Goal: Entertainment & Leisure: Consume media (video, audio)

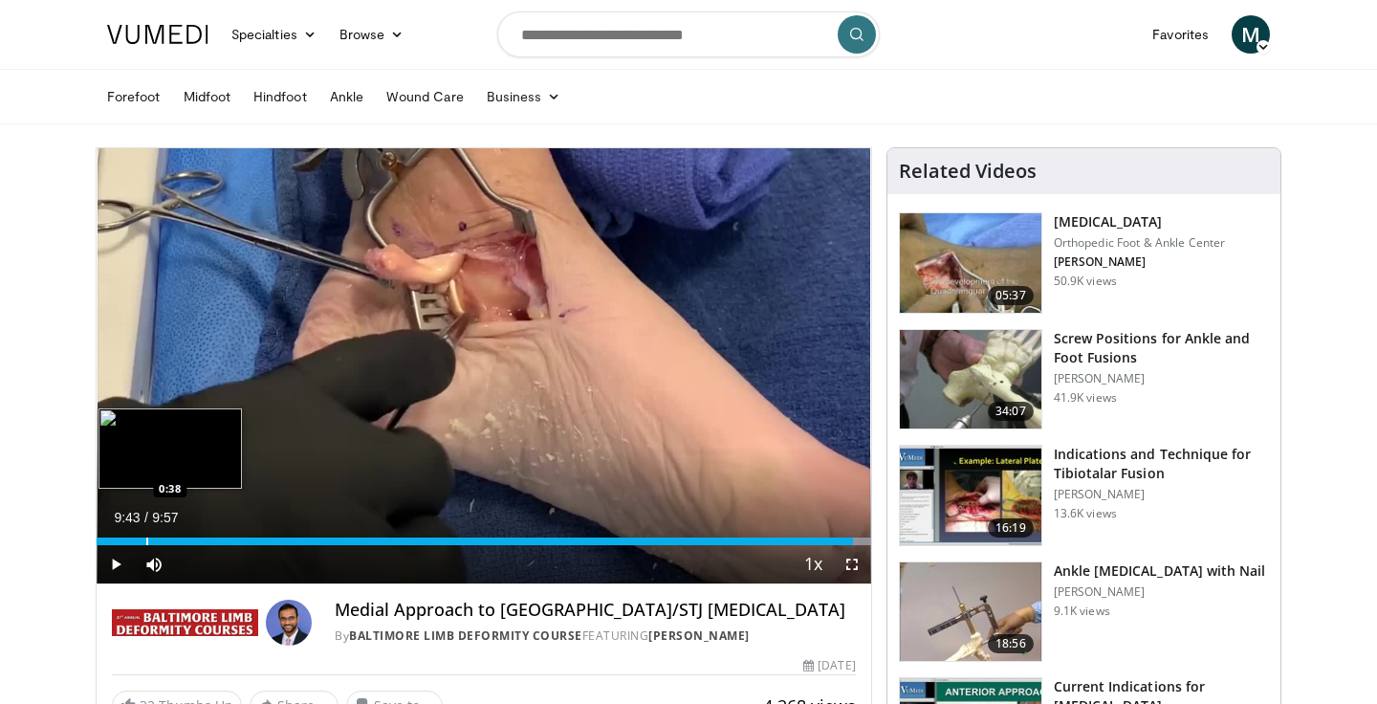
click at [146, 537] on div "Progress Bar" at bounding box center [147, 541] width 2 height 8
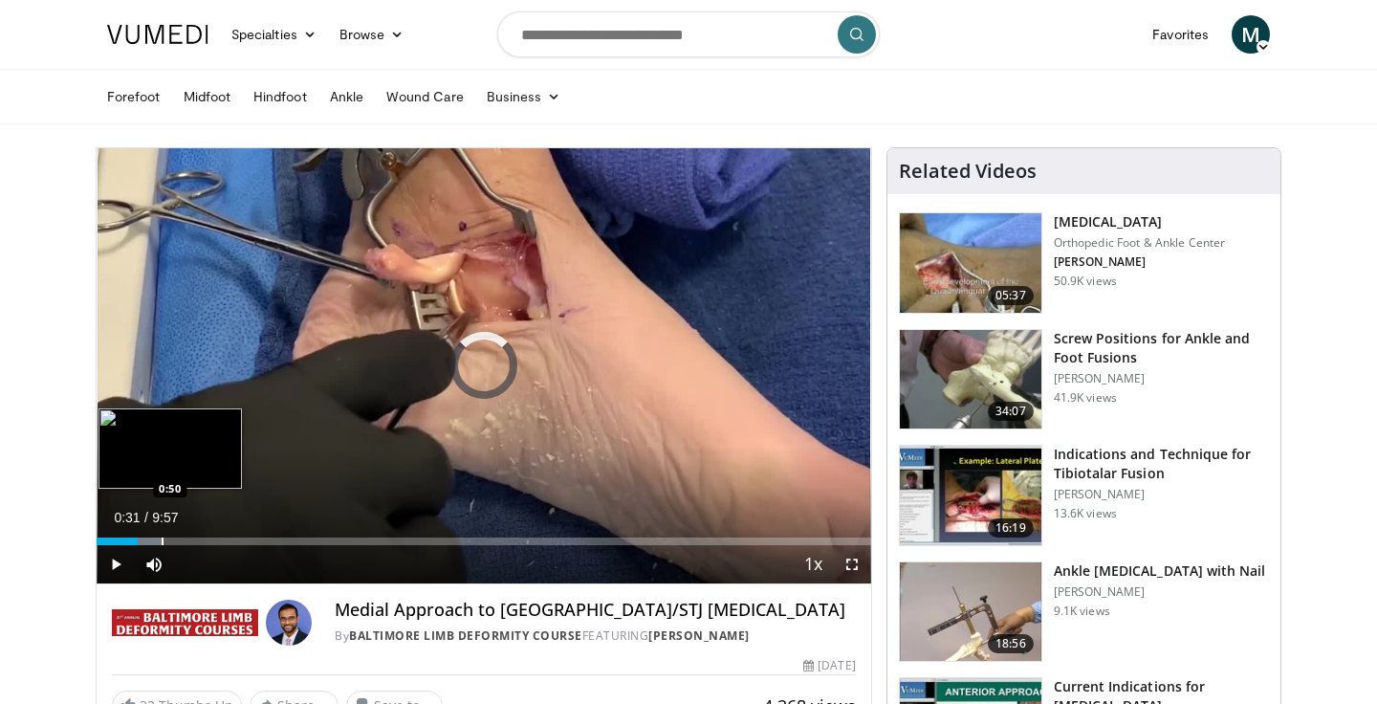
click at [162, 533] on div "Loaded : 8.38% 0:31 0:50" at bounding box center [484, 536] width 774 height 18
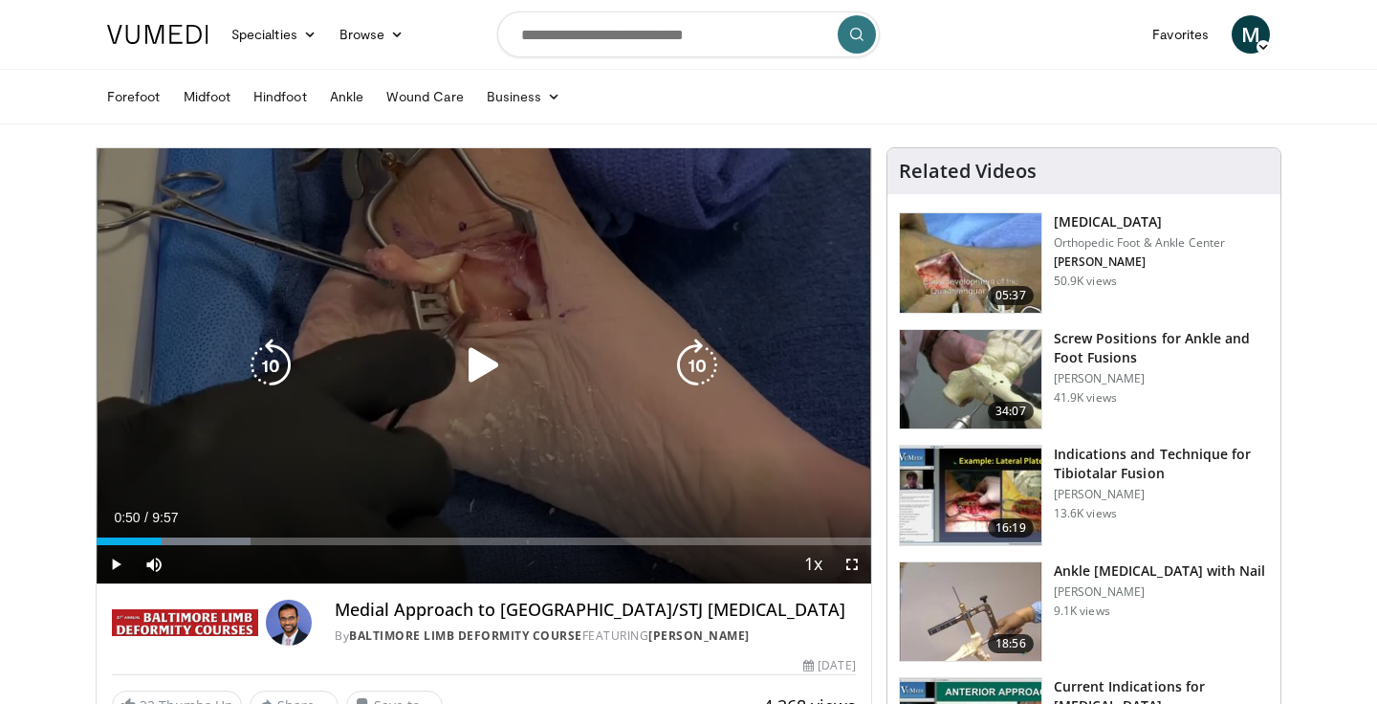
click at [492, 367] on icon "Video Player" at bounding box center [484, 365] width 54 height 54
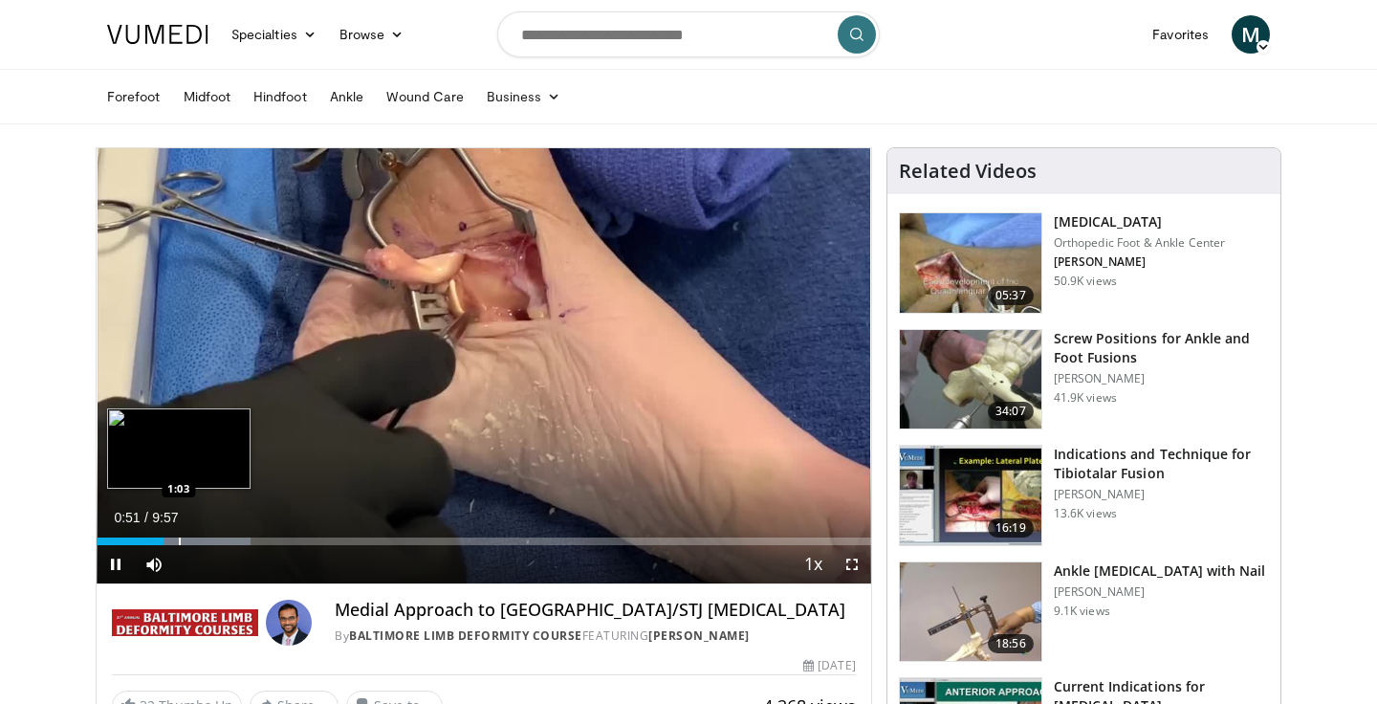
click at [181, 541] on div "Progress Bar" at bounding box center [180, 541] width 2 height 8
click at [203, 533] on div "Loaded : 21.57% 1:21 1:21" at bounding box center [484, 536] width 774 height 18
click at [220, 534] on div "Loaded : 21.57% 1:22 1:32" at bounding box center [484, 536] width 774 height 18
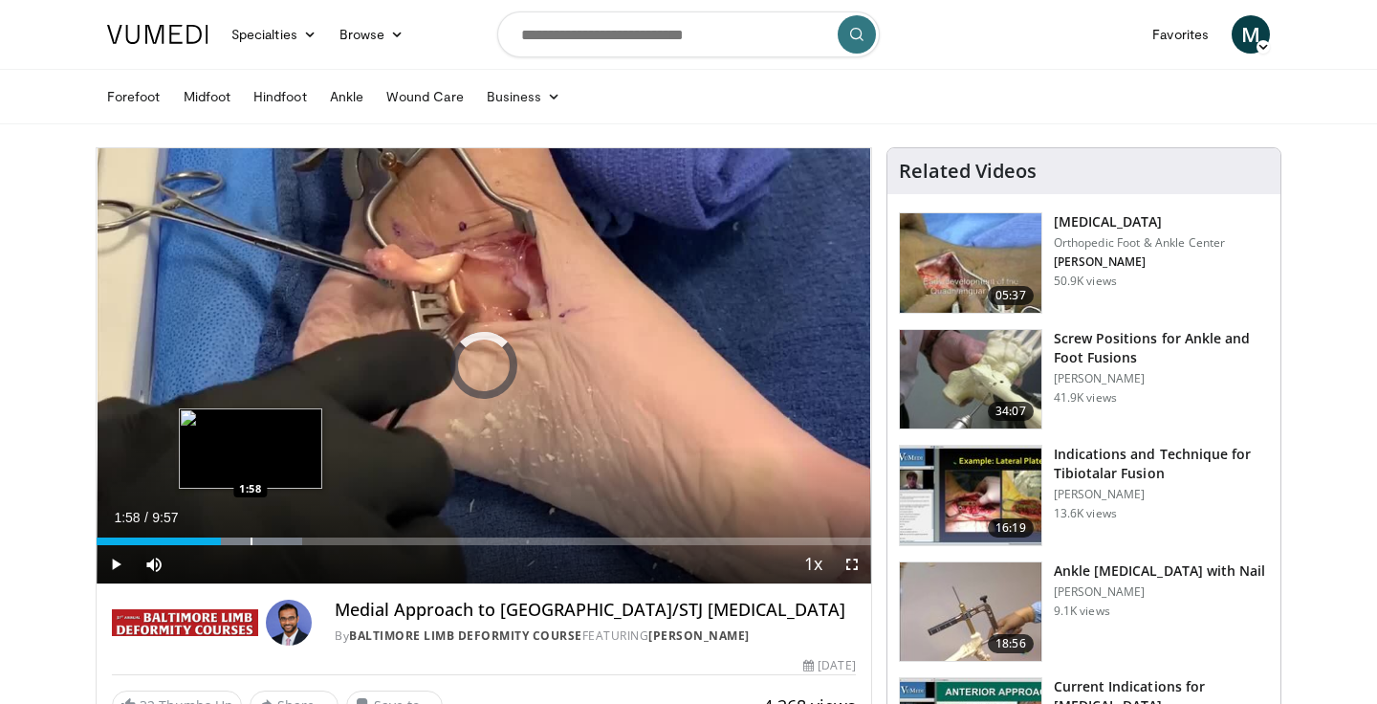
click at [250, 537] on div "Progress Bar" at bounding box center [251, 541] width 2 height 8
click at [279, 535] on div "Loaded : 26.55% 2:20 2:20" at bounding box center [484, 536] width 774 height 18
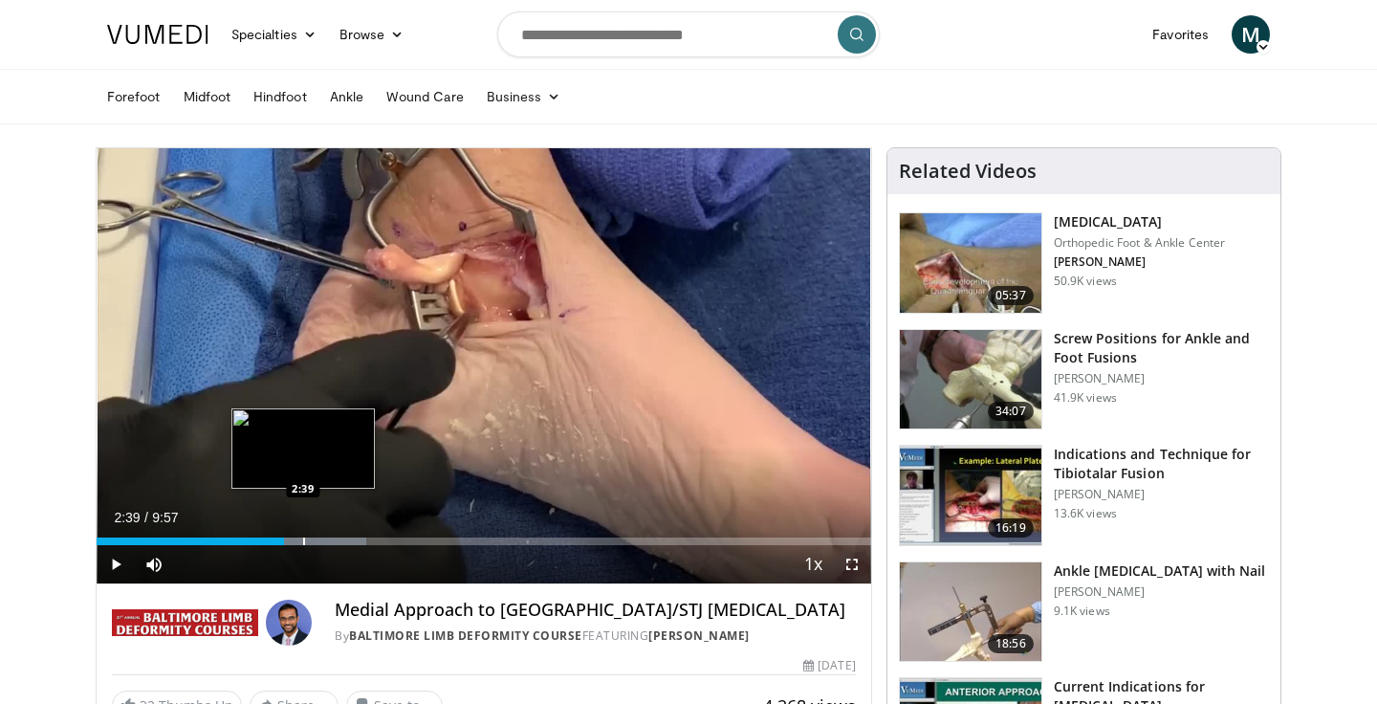
click at [303, 540] on div "Progress Bar" at bounding box center [304, 541] width 2 height 8
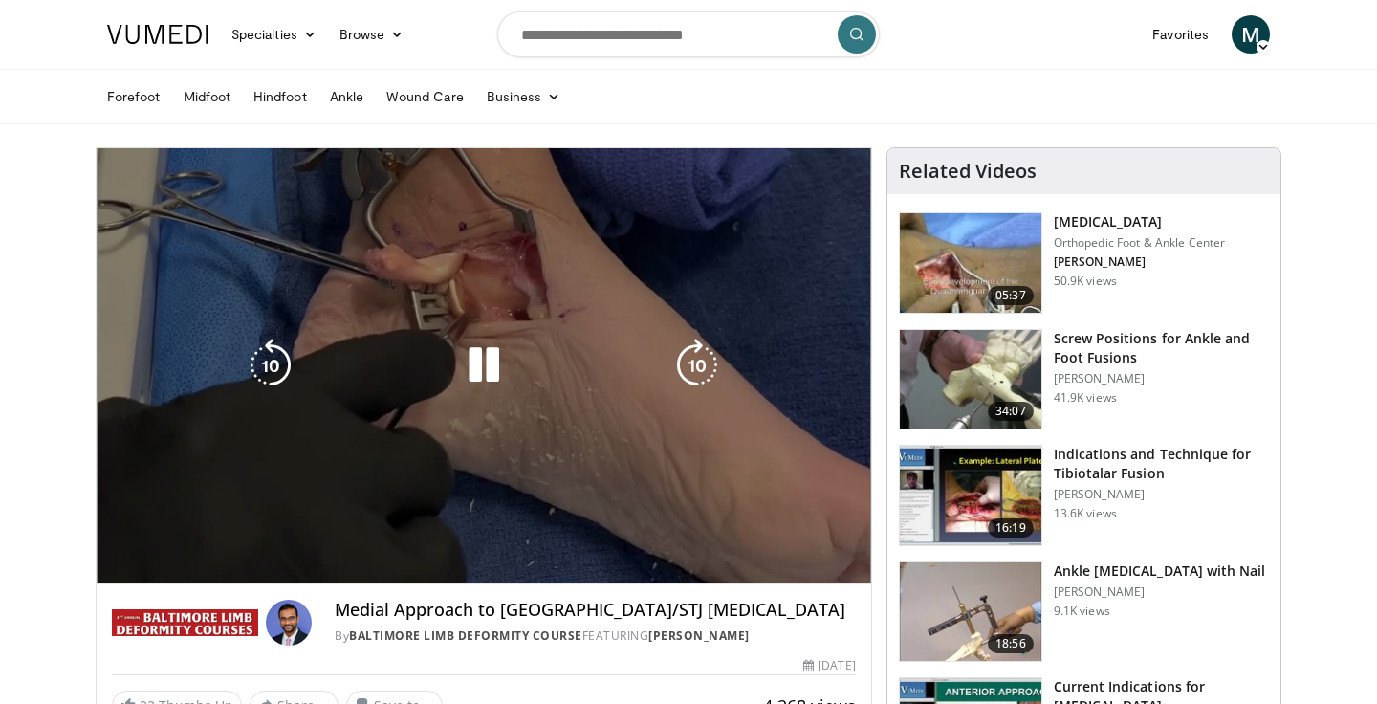
click at [327, 535] on video-js "**********" at bounding box center [484, 366] width 774 height 436
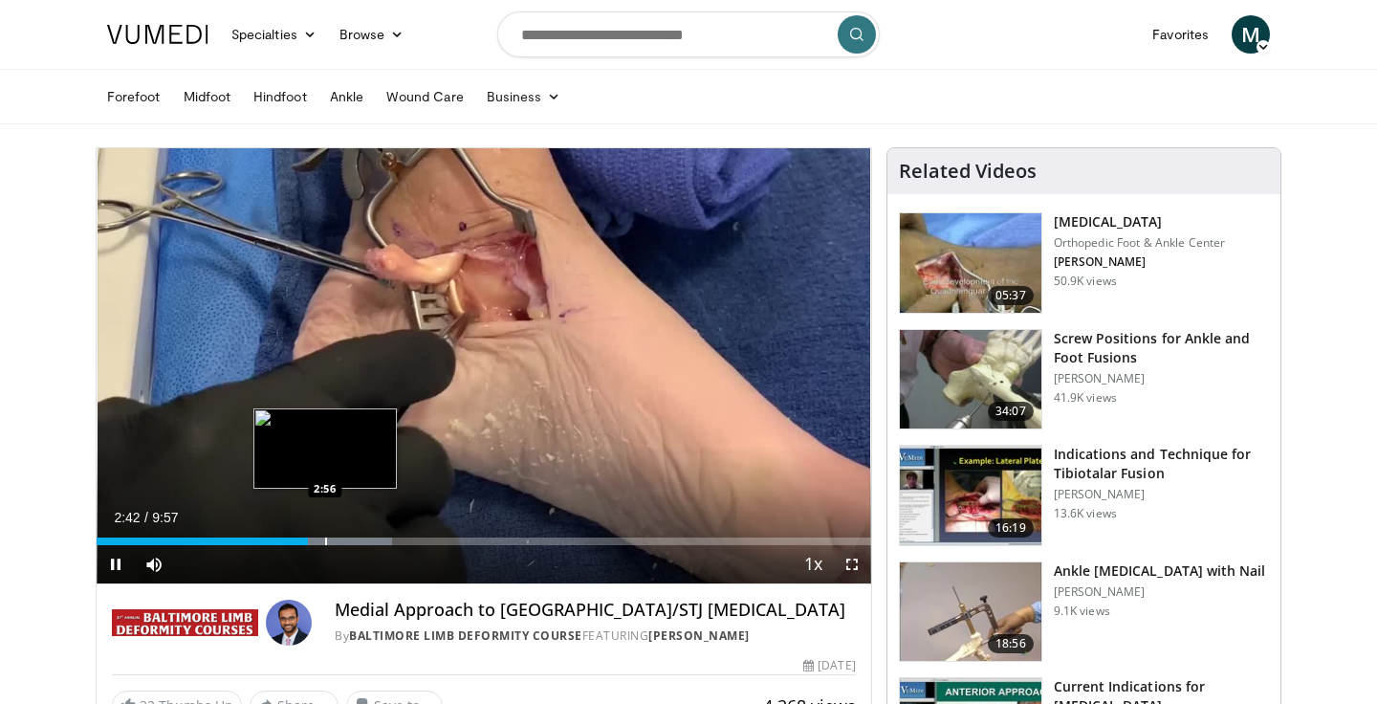
click at [324, 539] on div "Progress Bar" at bounding box center [329, 541] width 125 height 8
click at [344, 539] on div "Progress Bar" at bounding box center [345, 541] width 2 height 8
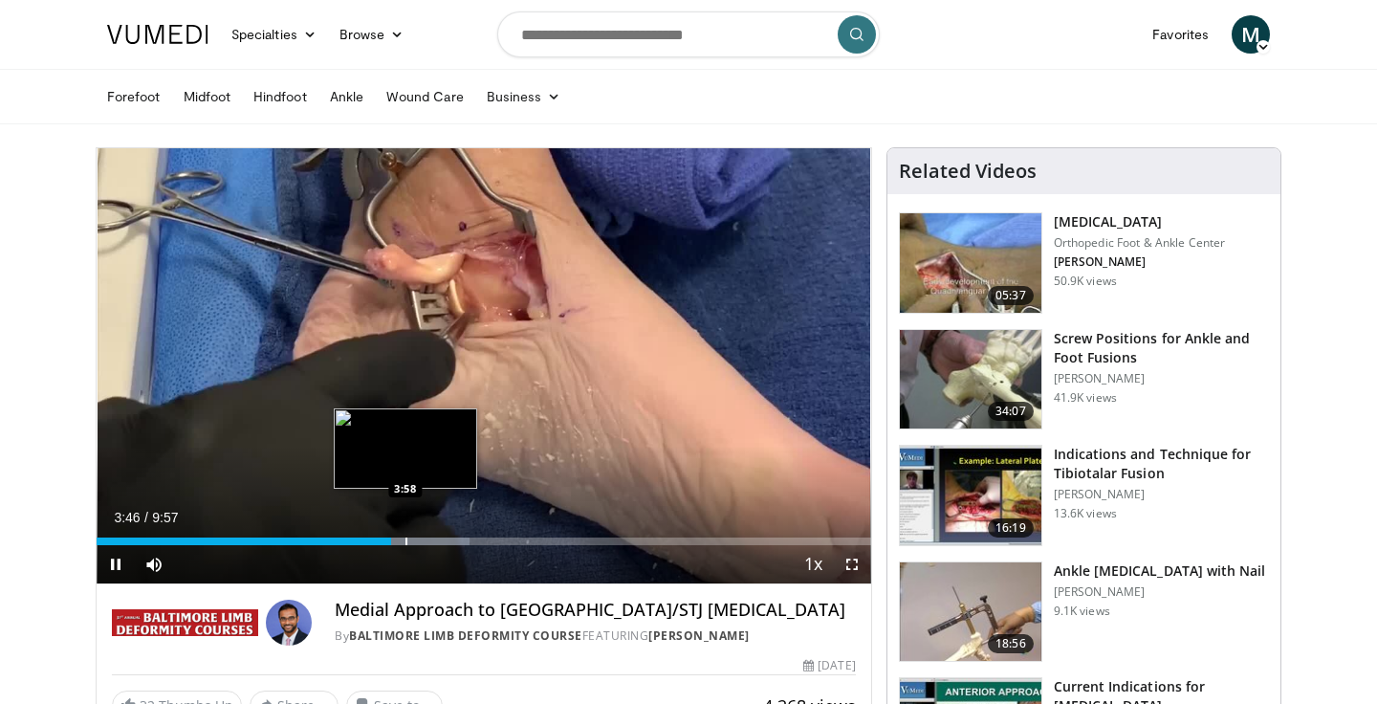
click at [405, 539] on div "Progress Bar" at bounding box center [406, 541] width 2 height 8
click at [422, 539] on div "Progress Bar" at bounding box center [423, 541] width 2 height 8
click at [444, 534] on div "Loaded : 53.12% 4:27 4:27" at bounding box center [484, 536] width 774 height 18
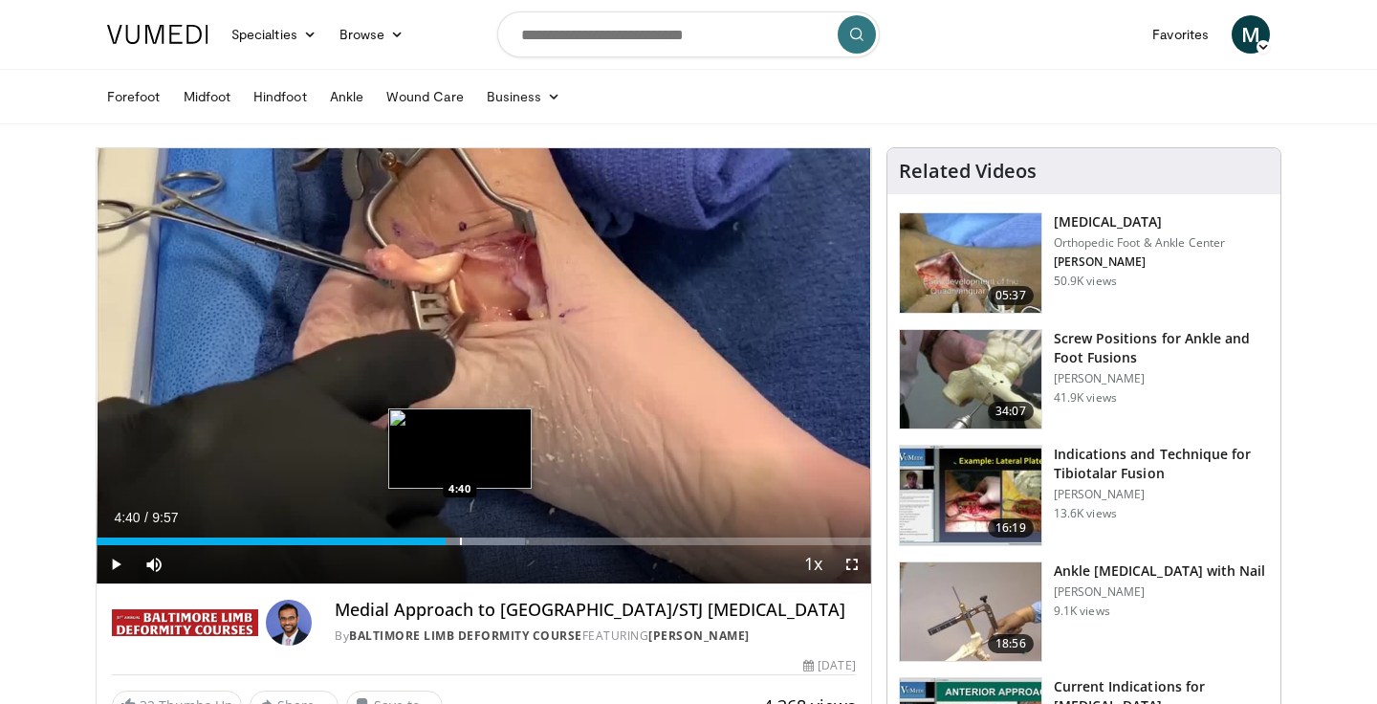
click at [460, 539] on div "Progress Bar" at bounding box center [461, 541] width 2 height 8
click at [483, 536] on div "Loaded : 56.44% 4:58 4:58" at bounding box center [484, 536] width 774 height 18
click at [498, 538] on div "Progress Bar" at bounding box center [499, 541] width 2 height 8
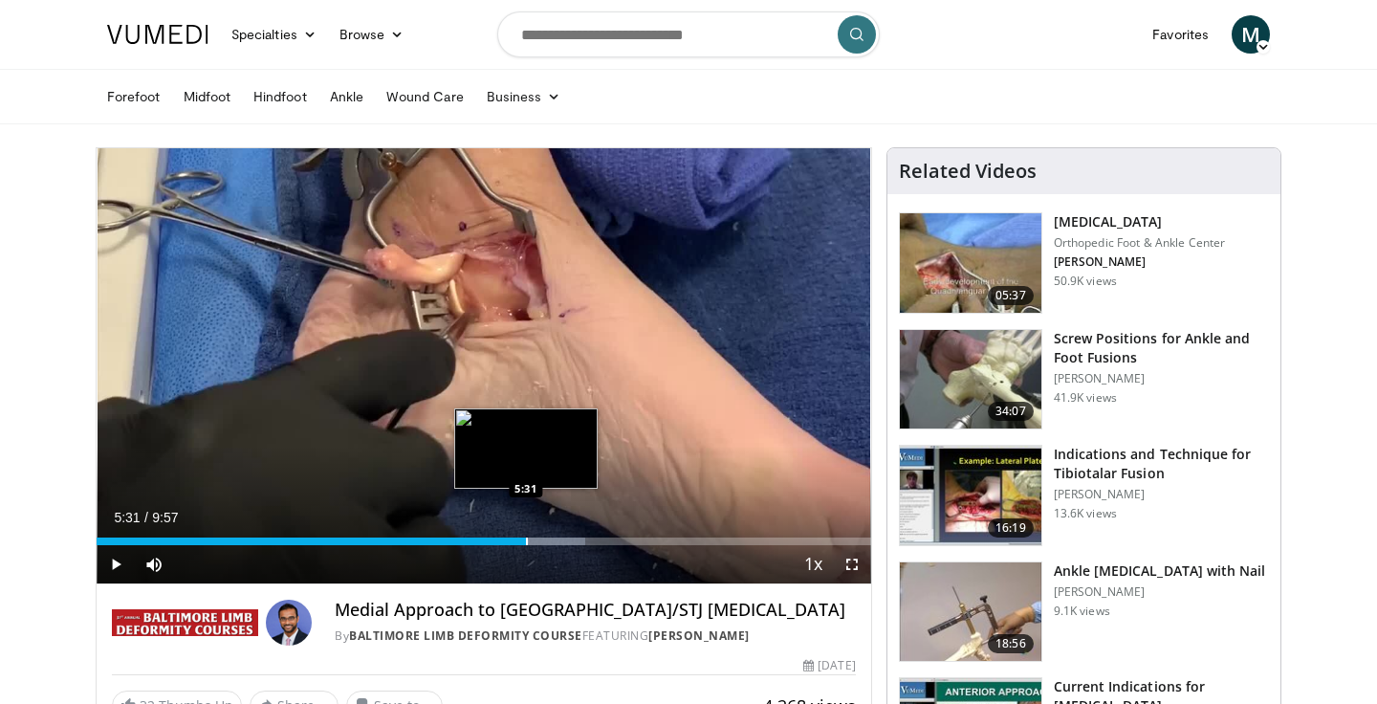
click at [525, 532] on div "Loaded : 63.08% 5:31 5:31" at bounding box center [484, 536] width 774 height 18
click at [566, 532] on div "Loaded : 69.72% 6:02 6:02" at bounding box center [484, 536] width 774 height 18
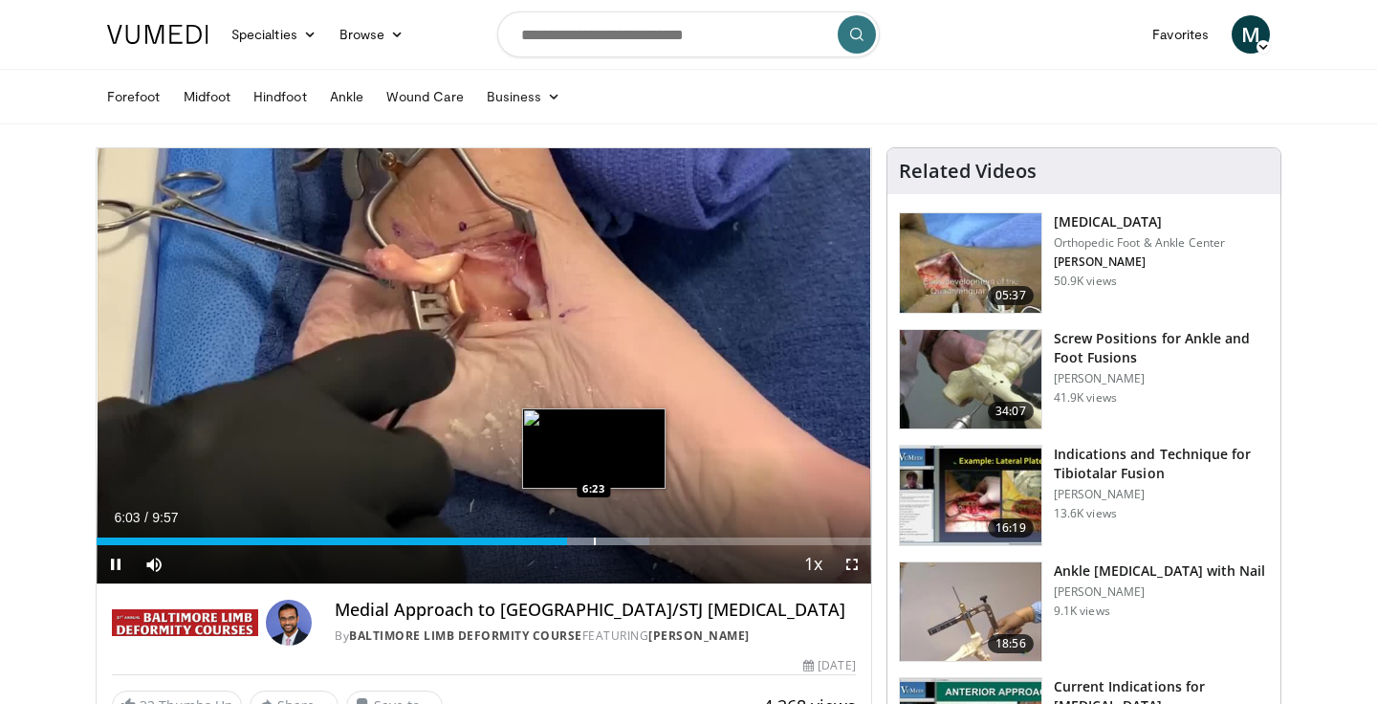
click at [597, 527] on div "Loaded : 71.38% 6:03 6:23" at bounding box center [484, 536] width 774 height 18
click at [619, 539] on div "Progress Bar" at bounding box center [620, 541] width 2 height 8
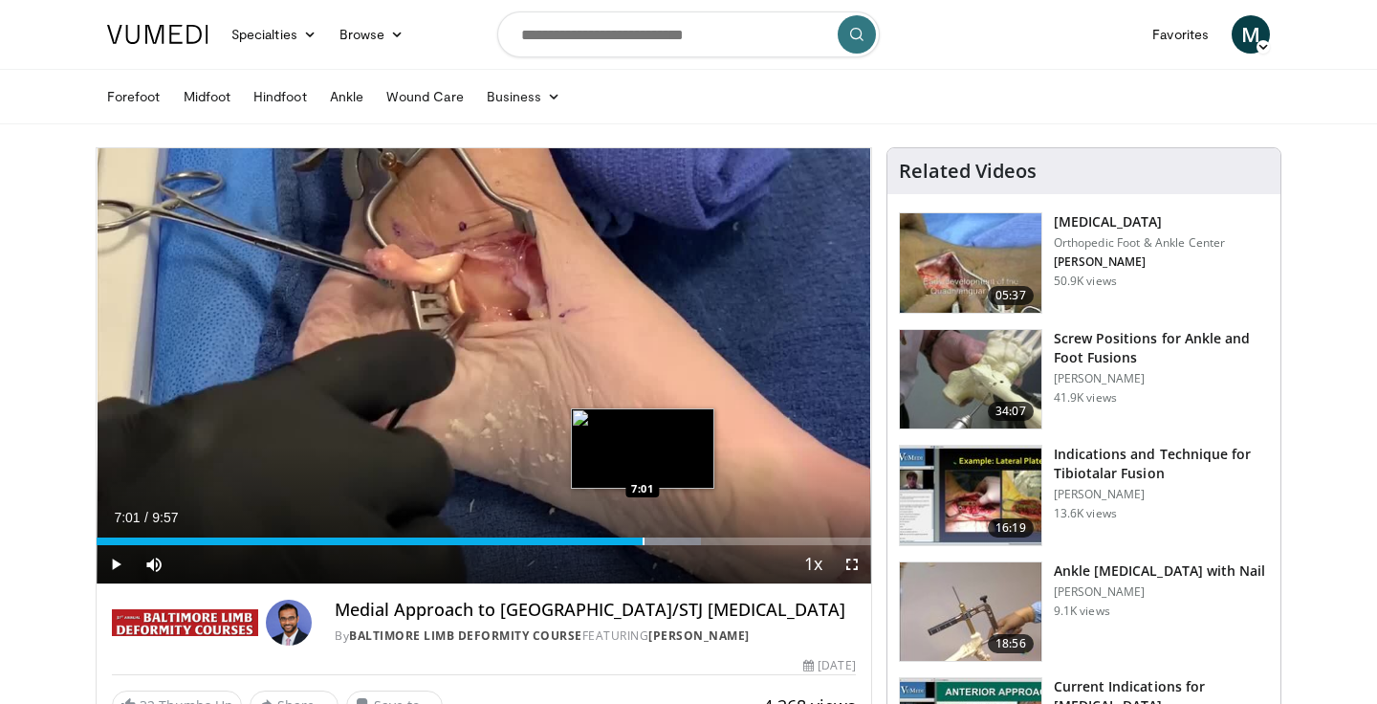
click at [641, 534] on div "Loaded : 78.02% 7:01 7:01" at bounding box center [484, 536] width 774 height 18
click at [657, 534] on div "Loaded : 81.34% 7:12 7:12" at bounding box center [484, 536] width 774 height 18
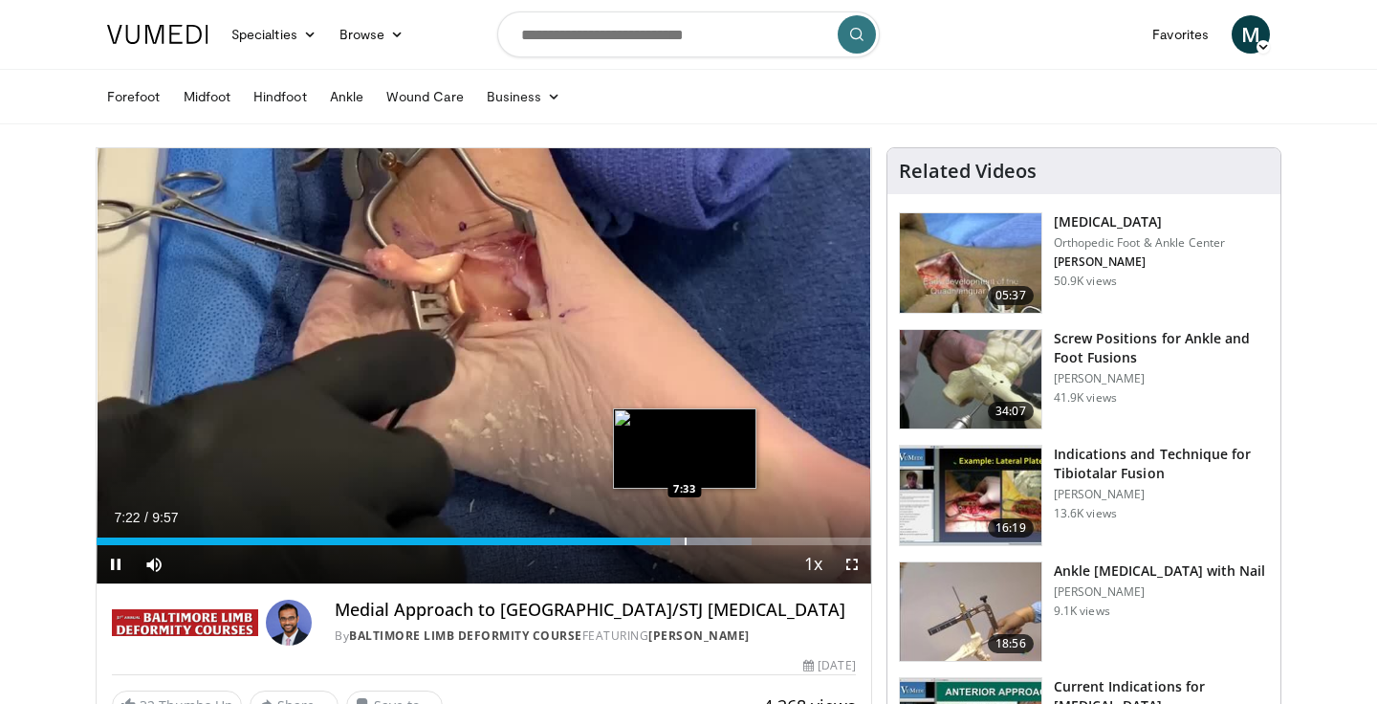
click at [685, 539] on div "Progress Bar" at bounding box center [686, 541] width 2 height 8
click at [688, 538] on div "Progress Bar" at bounding box center [687, 541] width 2 height 8
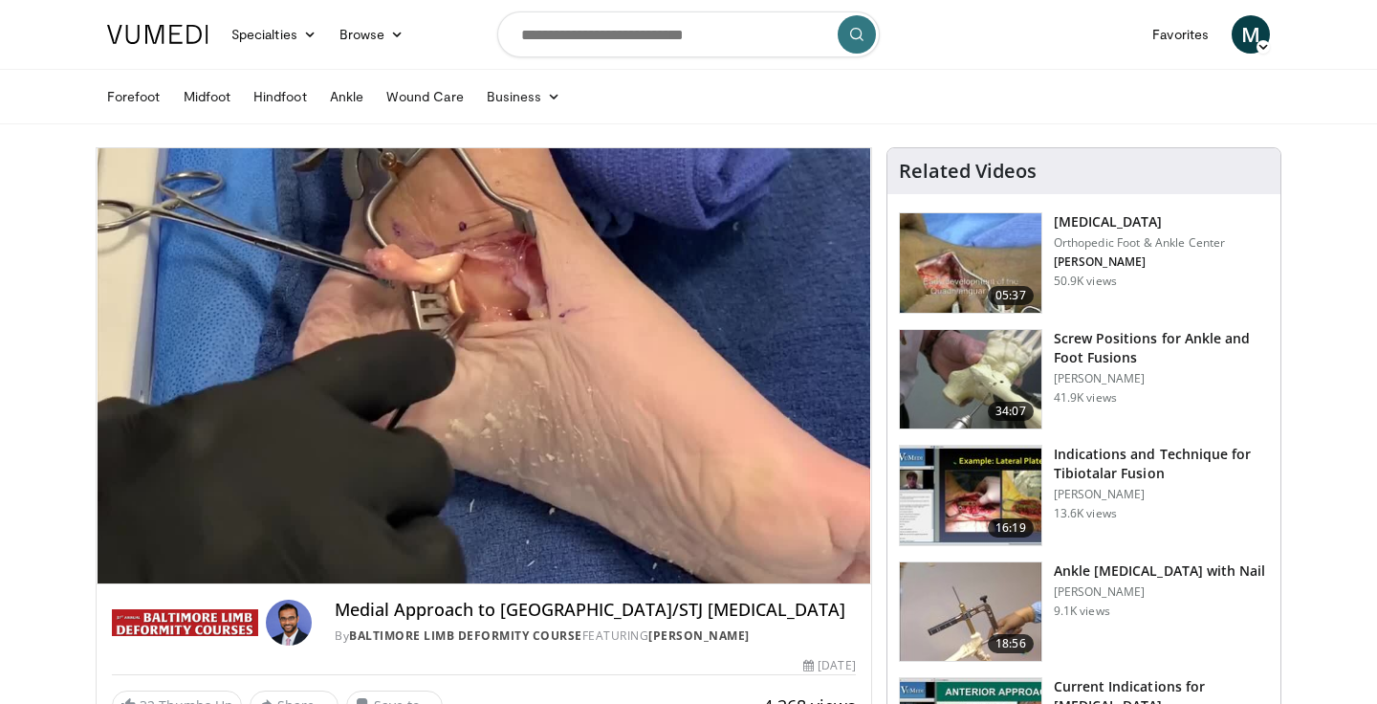
click at [711, 539] on video-js "**********" at bounding box center [484, 366] width 774 height 436
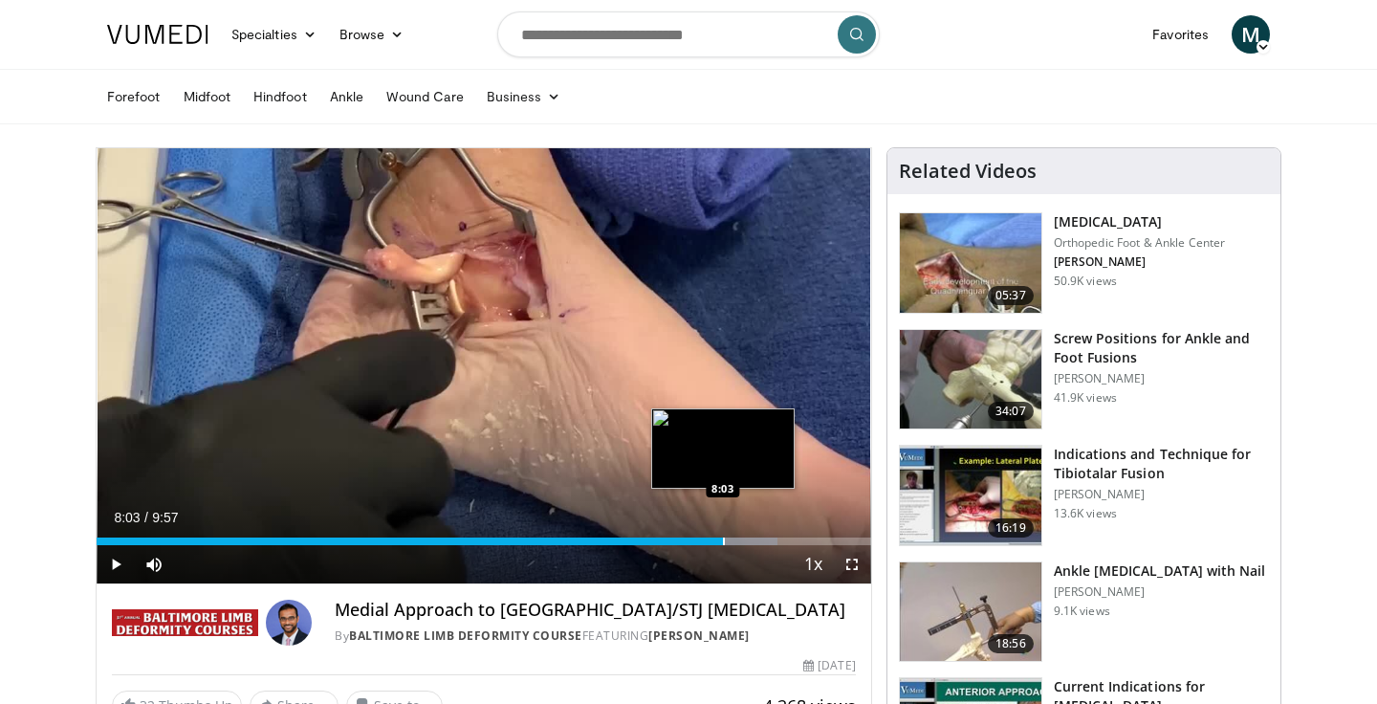
click at [723, 539] on div "Progress Bar" at bounding box center [724, 541] width 2 height 8
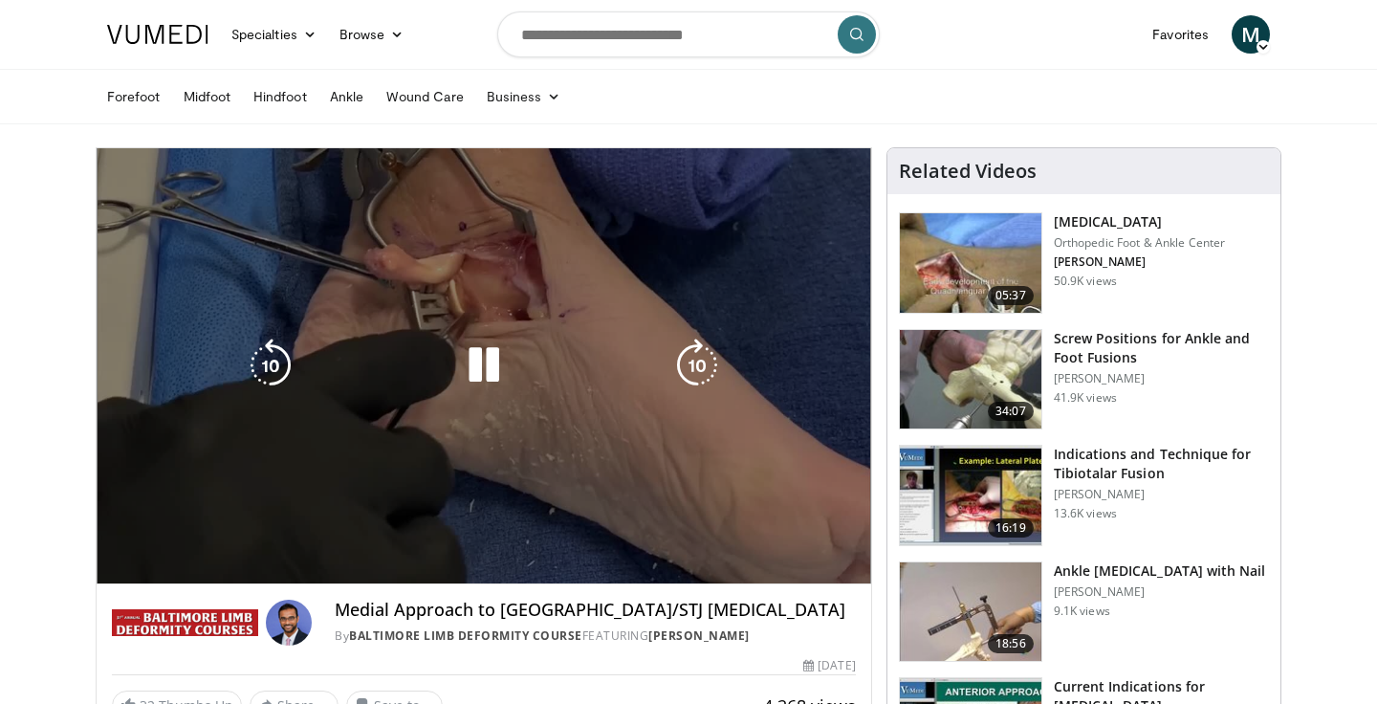
click at [743, 537] on video-js "**********" at bounding box center [484, 366] width 774 height 436
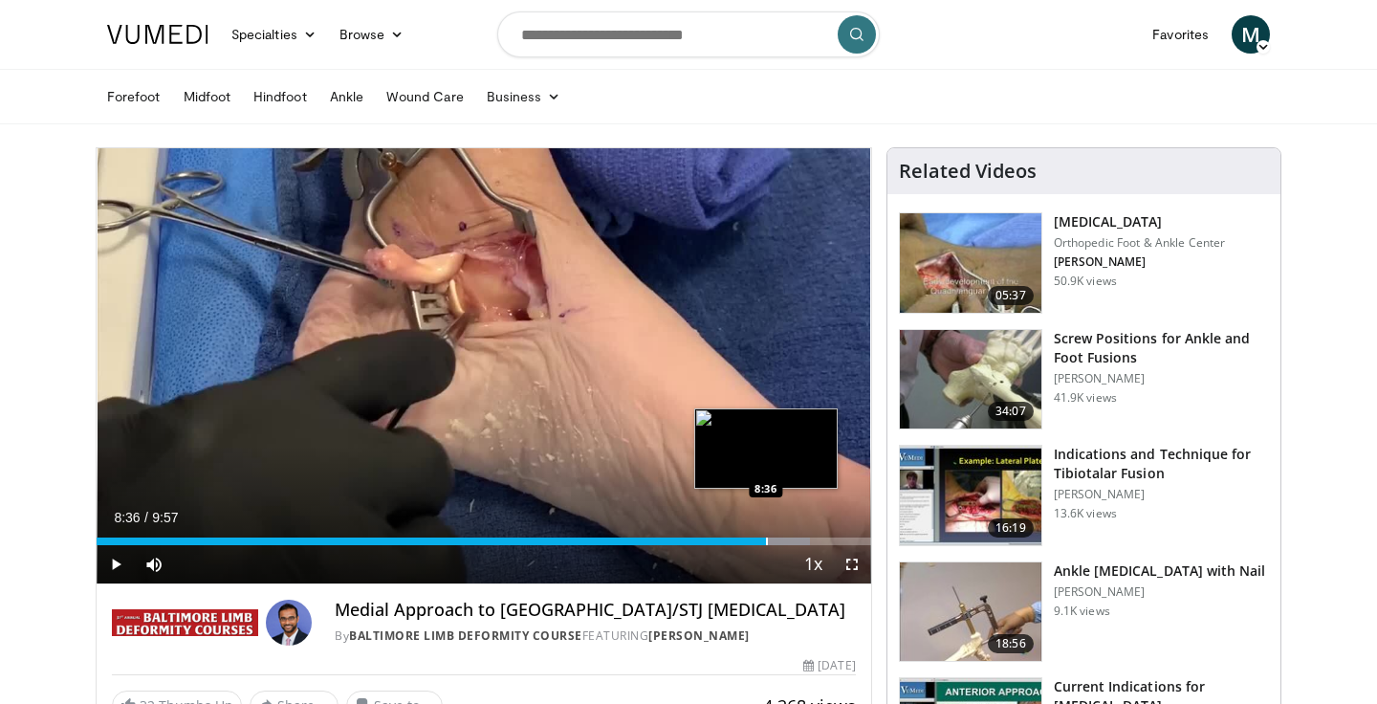
click at [766, 536] on div "Loaded : 92.14% 8:36 8:36" at bounding box center [484, 536] width 774 height 18
click at [780, 537] on div "Progress Bar" at bounding box center [781, 541] width 2 height 8
click at [793, 535] on div "Loaded : 98.84% 8:57 8:57" at bounding box center [484, 536] width 774 height 18
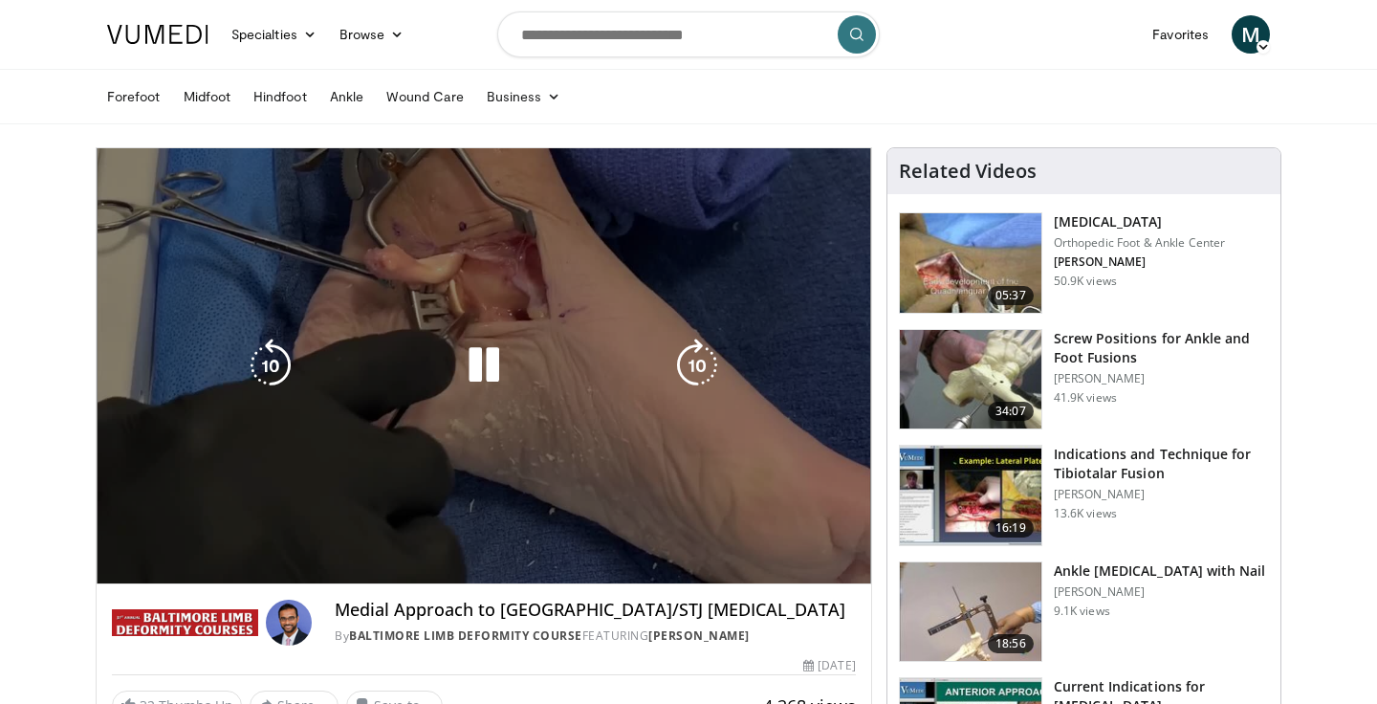
click at [816, 537] on video-js "**********" at bounding box center [484, 366] width 774 height 436
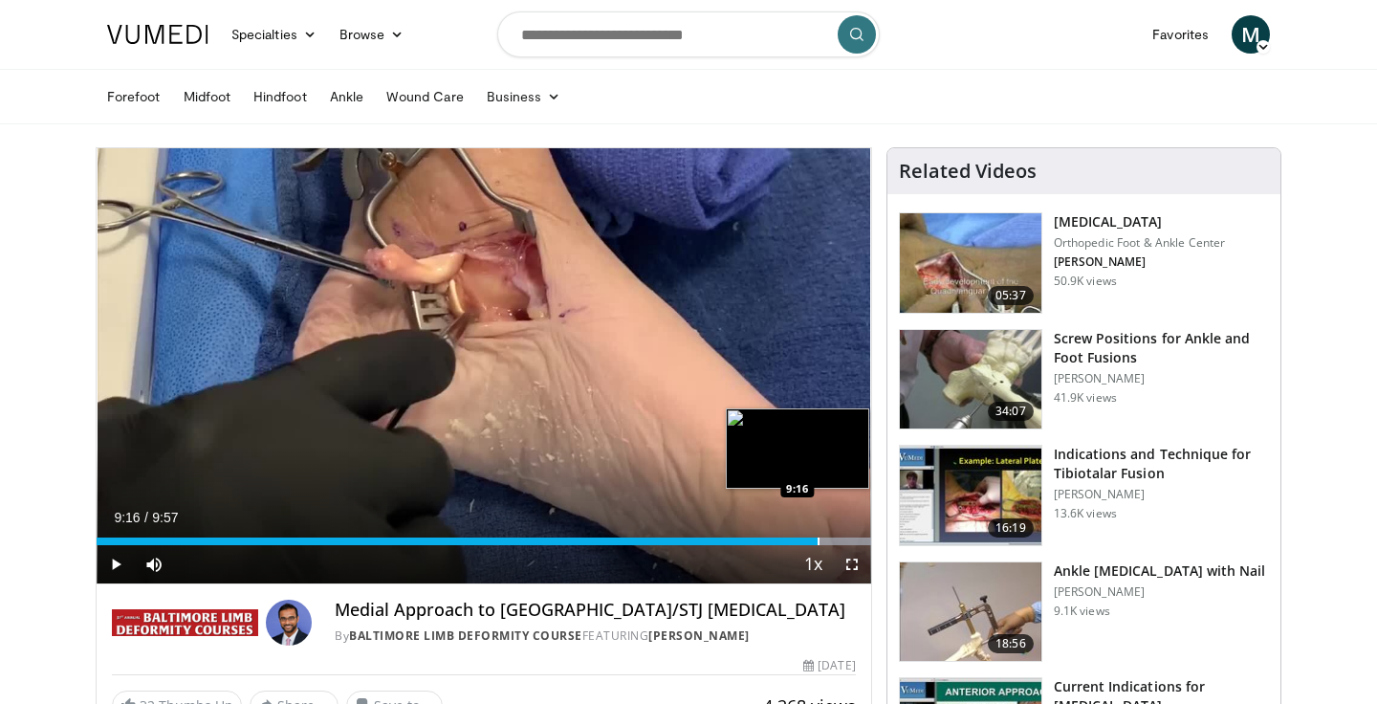
click at [817, 542] on div "Progress Bar" at bounding box center [818, 541] width 2 height 8
click at [835, 539] on div "Progress Bar" at bounding box center [834, 541] width 2 height 8
click at [848, 537] on div "Progress Bar" at bounding box center [849, 541] width 2 height 8
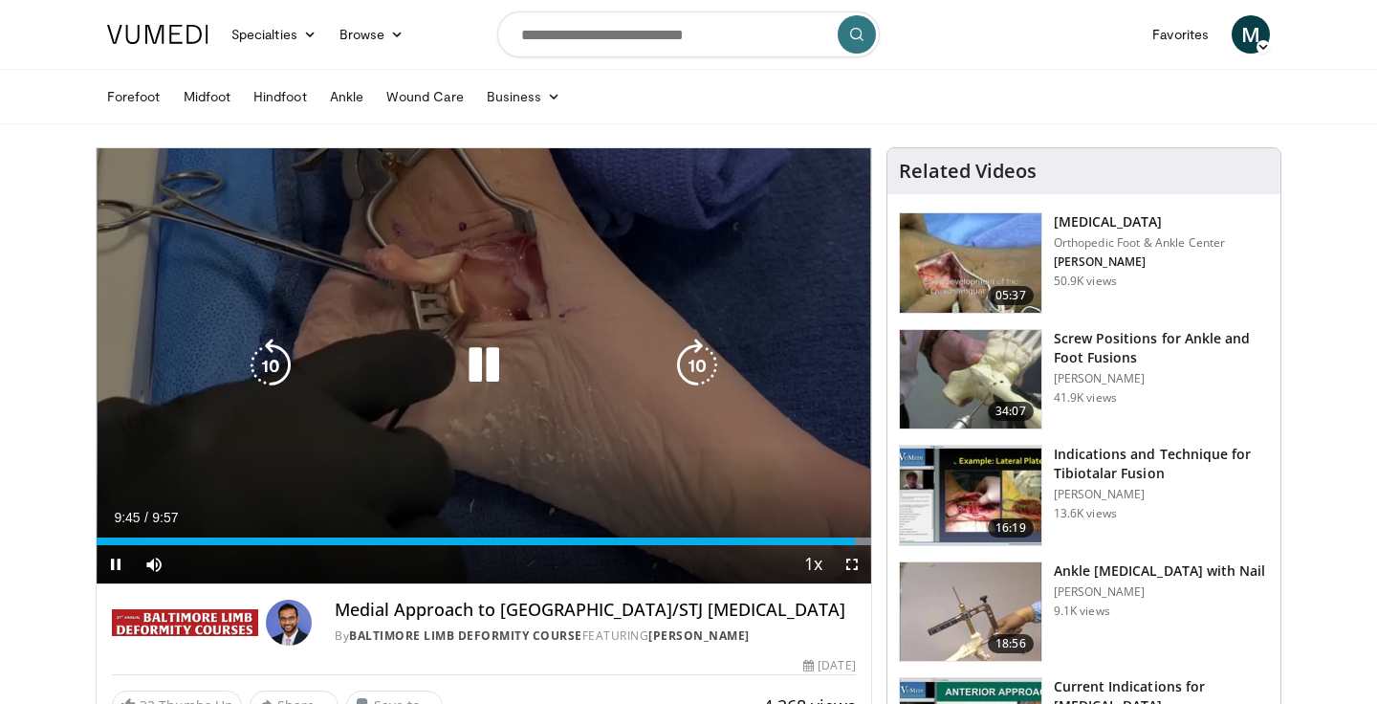
click at [730, 397] on div "10 seconds Tap to unmute" at bounding box center [484, 365] width 774 height 435
